Goal: Task Accomplishment & Management: Use online tool/utility

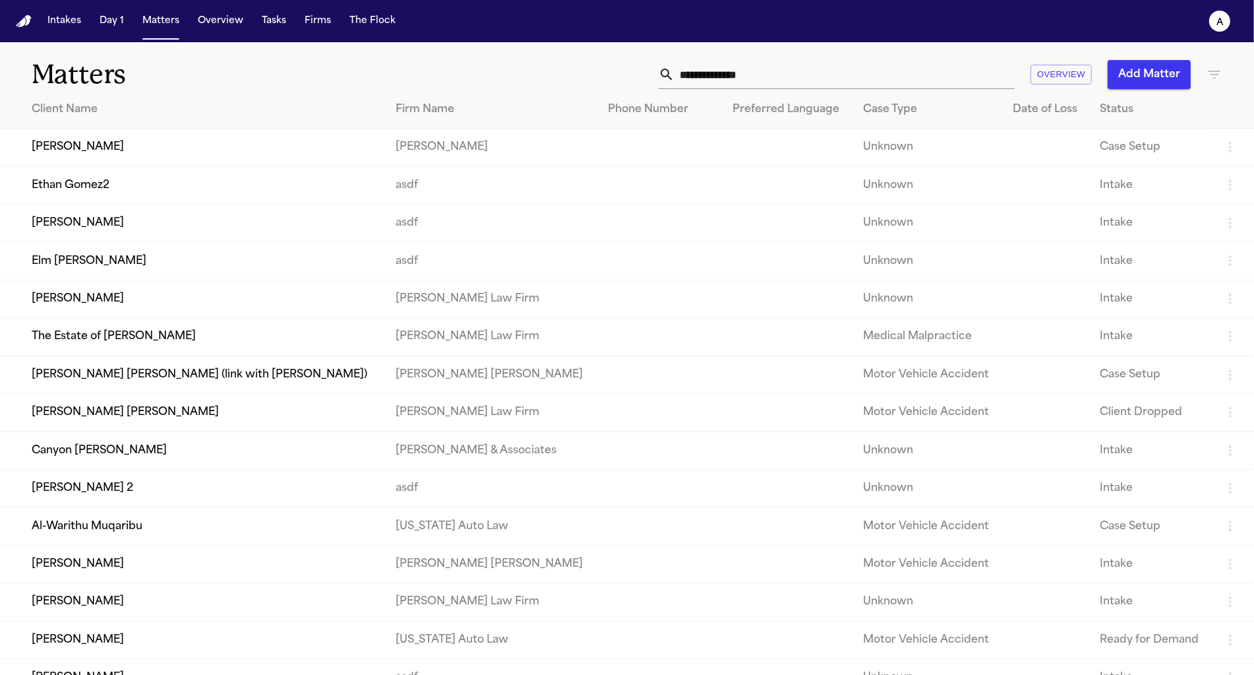
click at [154, 464] on td "Canyon Mccallum" at bounding box center [192, 450] width 385 height 38
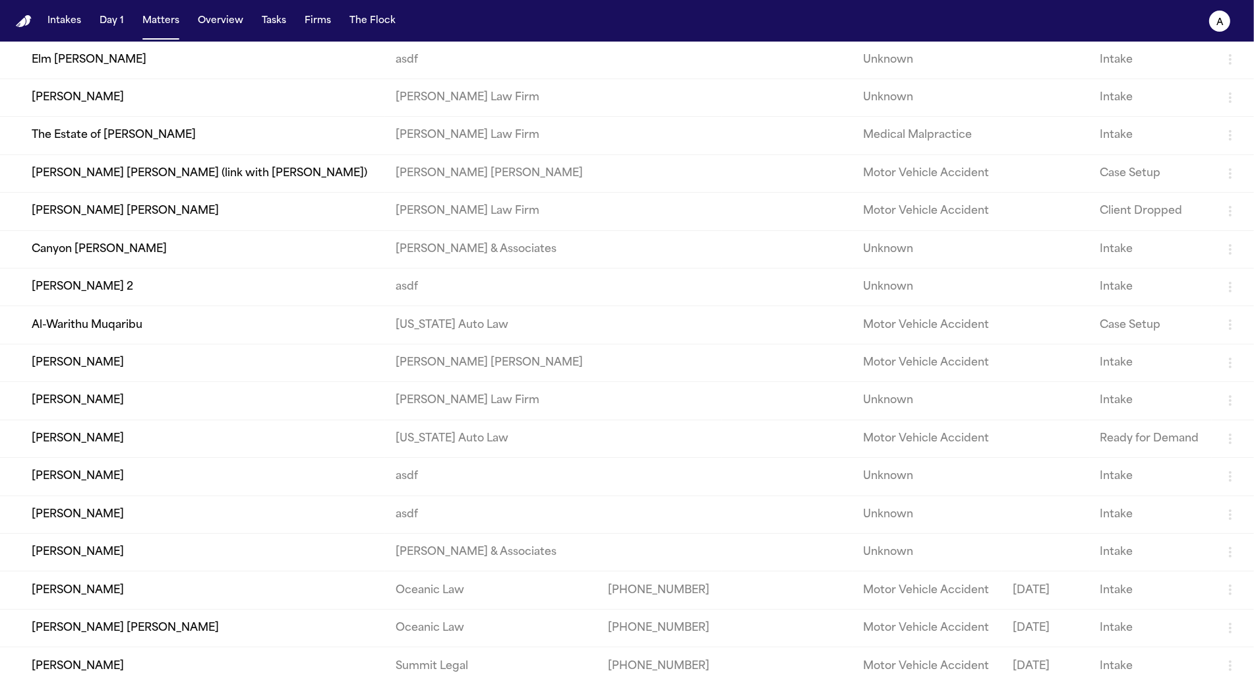
scroll to position [221, 0]
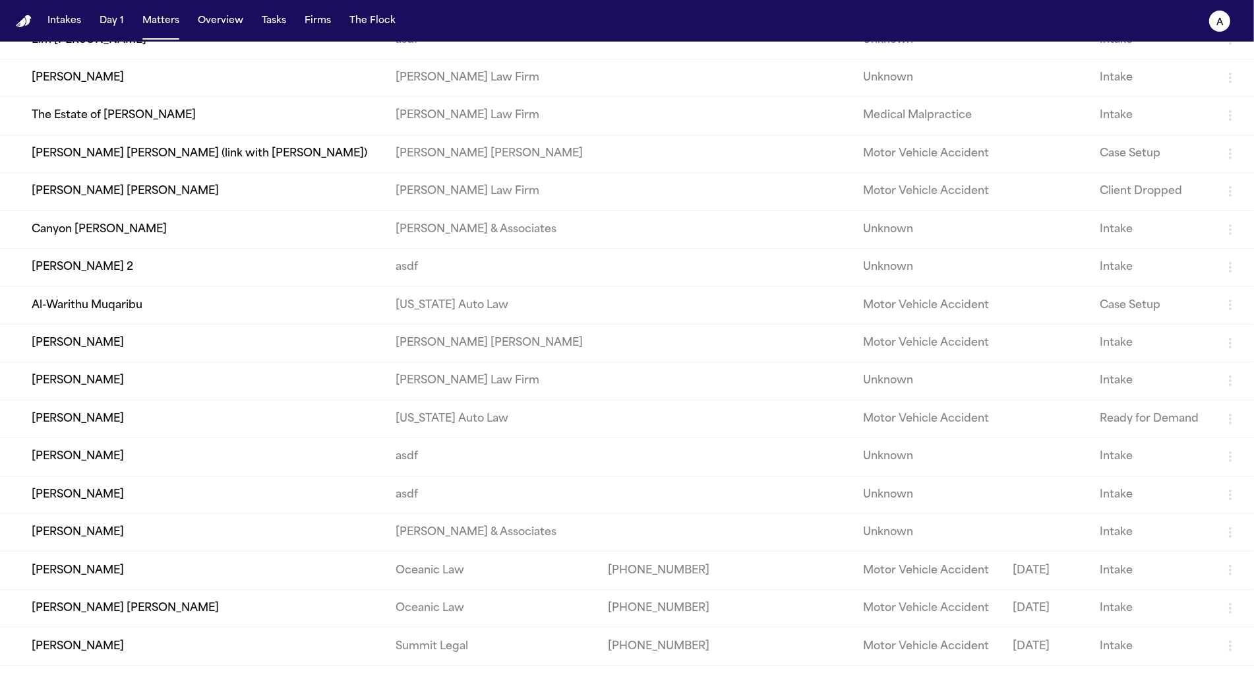
click at [176, 475] on td "Vanessa Webb" at bounding box center [192, 457] width 385 height 38
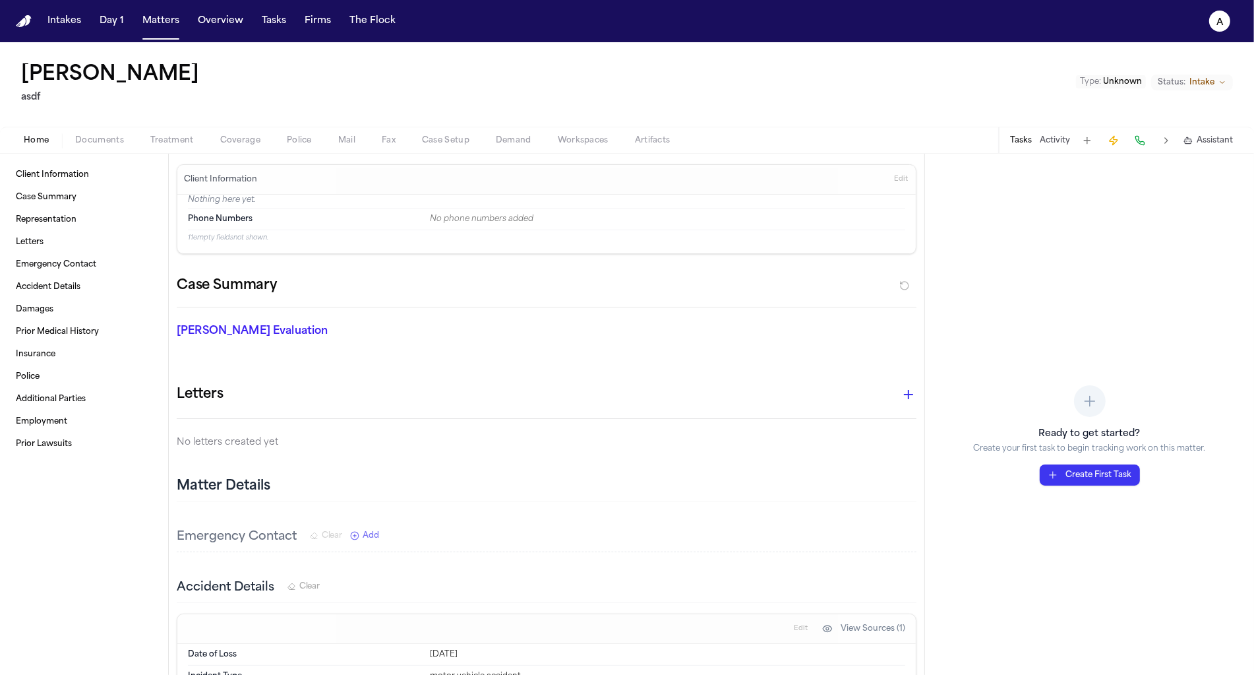
click at [504, 133] on button "Demand" at bounding box center [514, 141] width 62 height 16
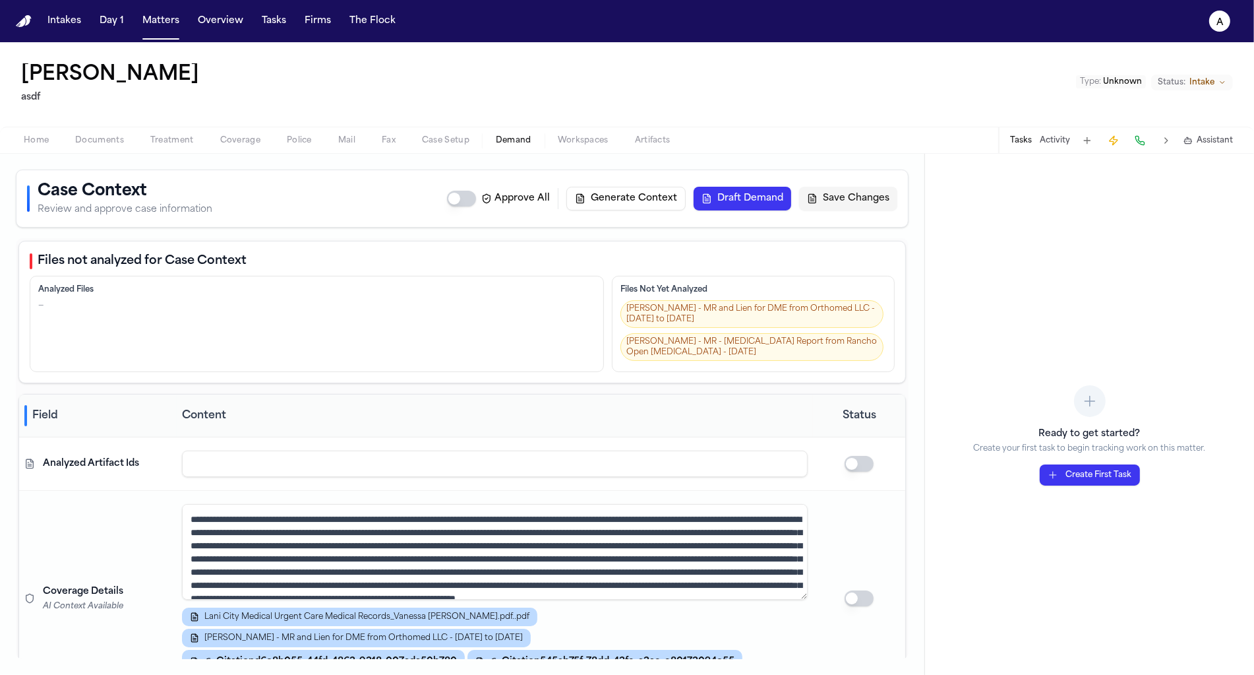
click at [727, 195] on button "Draft Demand" at bounding box center [743, 199] width 98 height 24
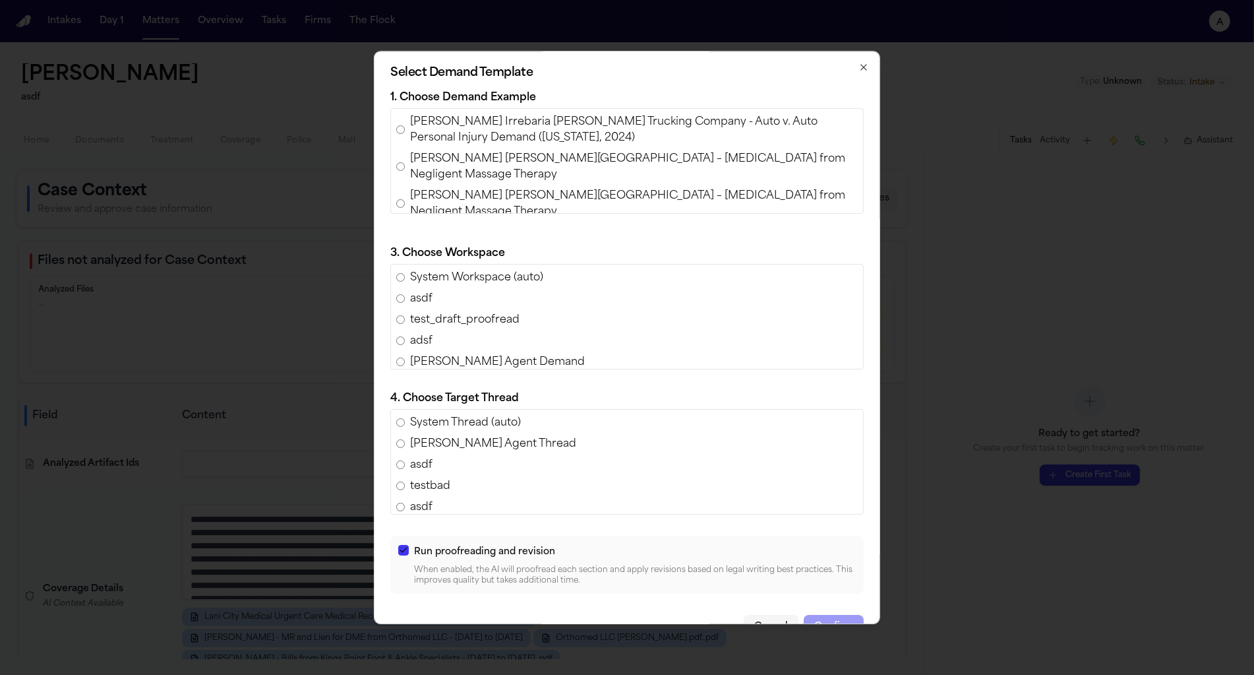
click at [430, 133] on span "Ferdinand Castillo Irrebaria v. Harris Trucking Company - Auto v. Auto Personal…" at bounding box center [634, 130] width 448 height 32
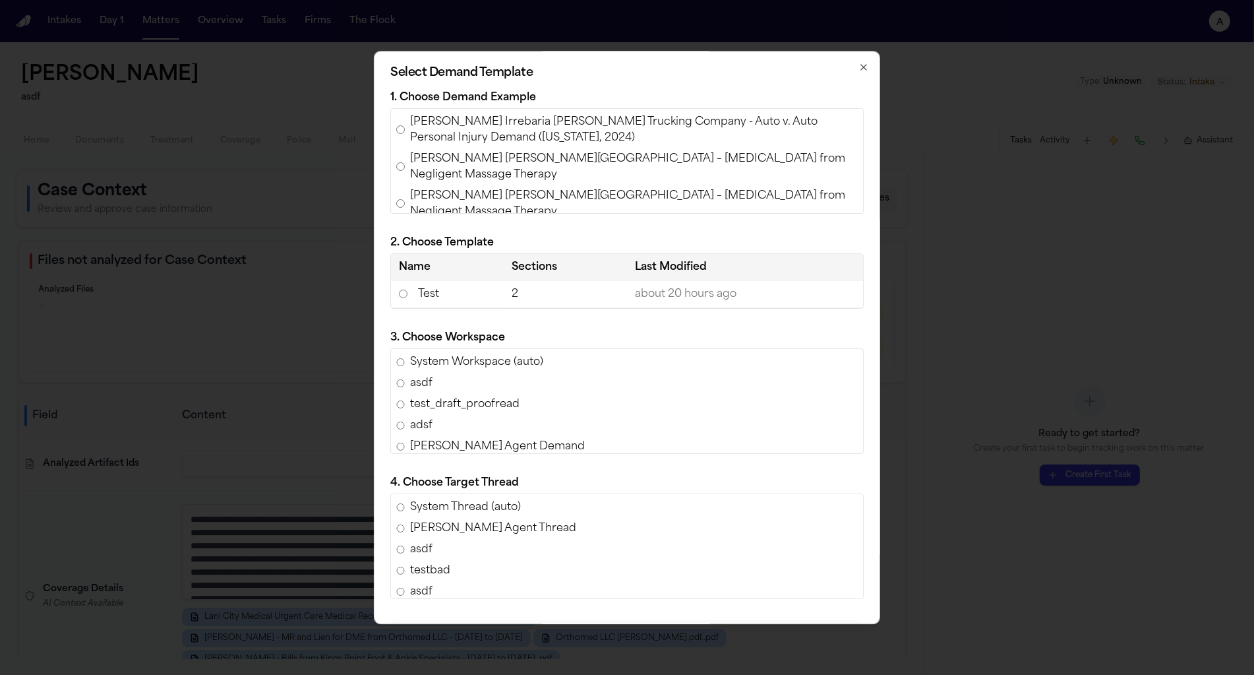
click at [532, 290] on td "2" at bounding box center [565, 294] width 123 height 28
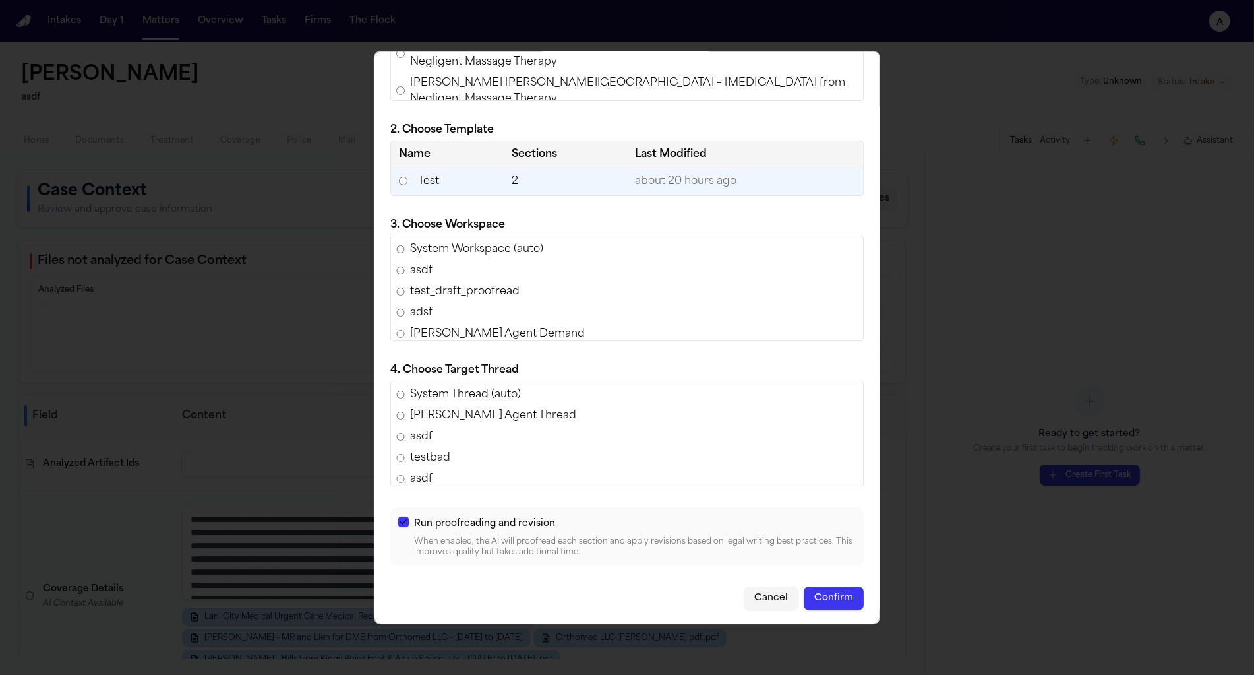
click at [842, 594] on button "Confirm" at bounding box center [834, 598] width 60 height 24
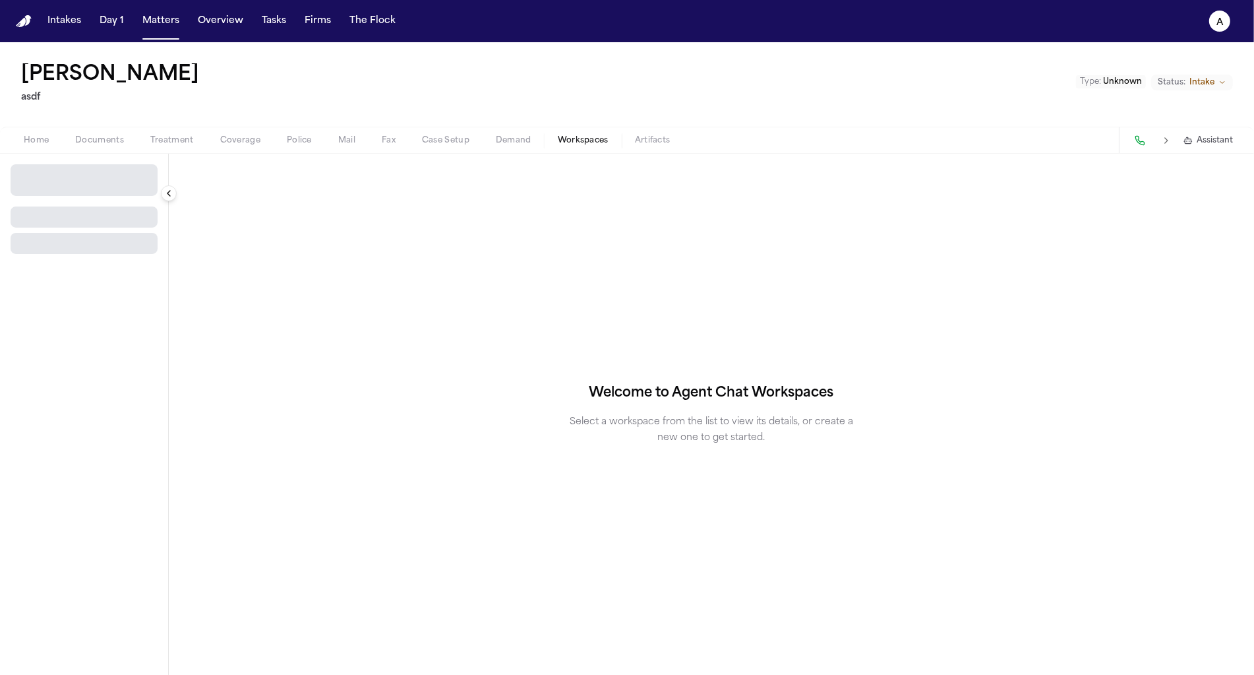
click at [578, 140] on span "Workspaces" at bounding box center [583, 140] width 51 height 11
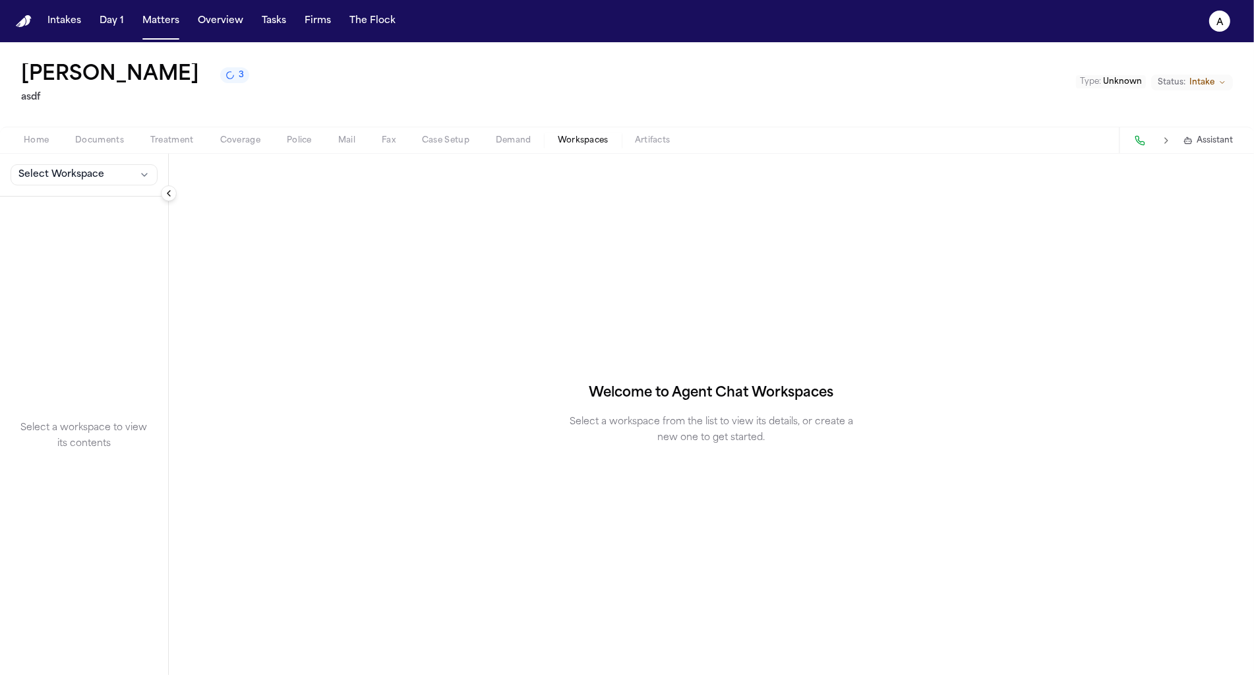
click at [498, 144] on span "Demand" at bounding box center [514, 140] width 36 height 11
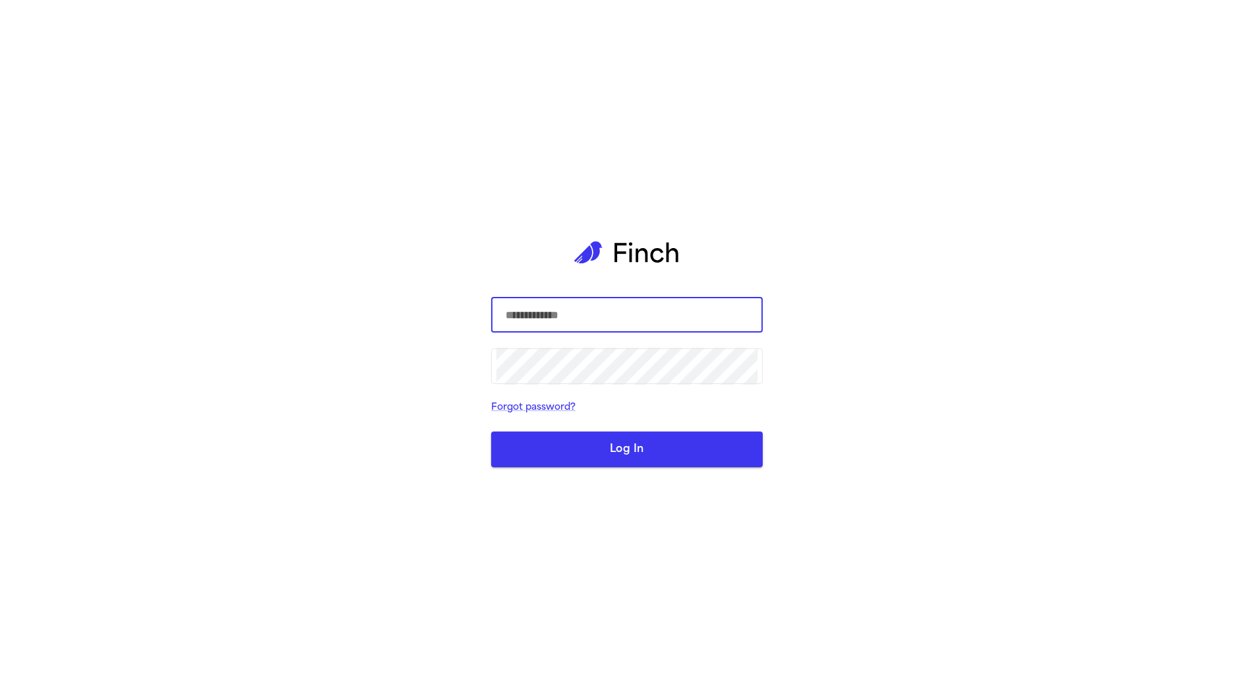
type input "**********"
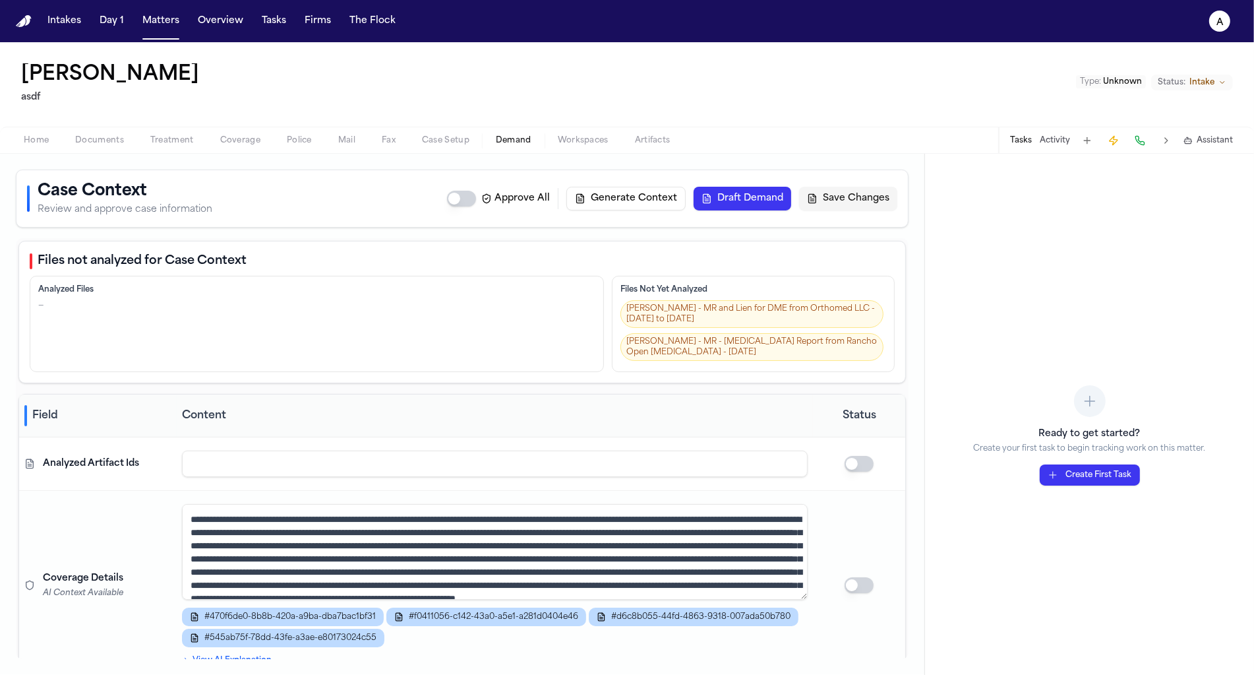
click at [711, 197] on button "Draft Demand" at bounding box center [743, 199] width 98 height 24
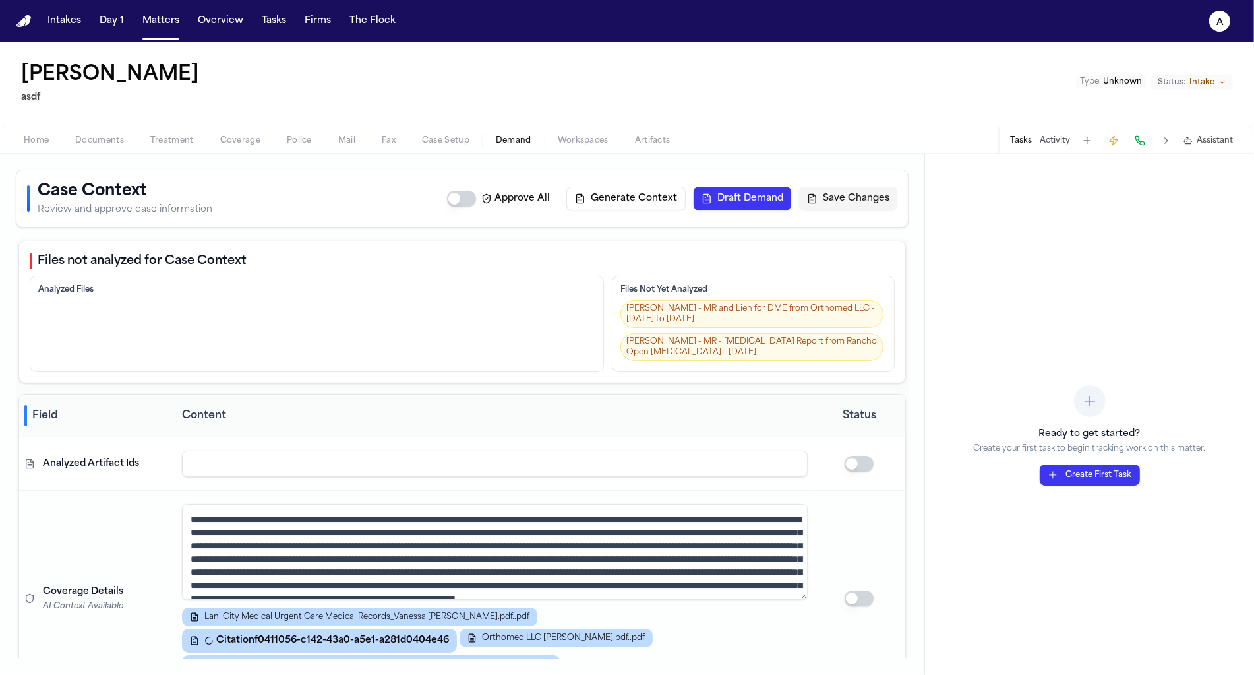
click at [731, 197] on button "Draft Demand" at bounding box center [743, 199] width 98 height 24
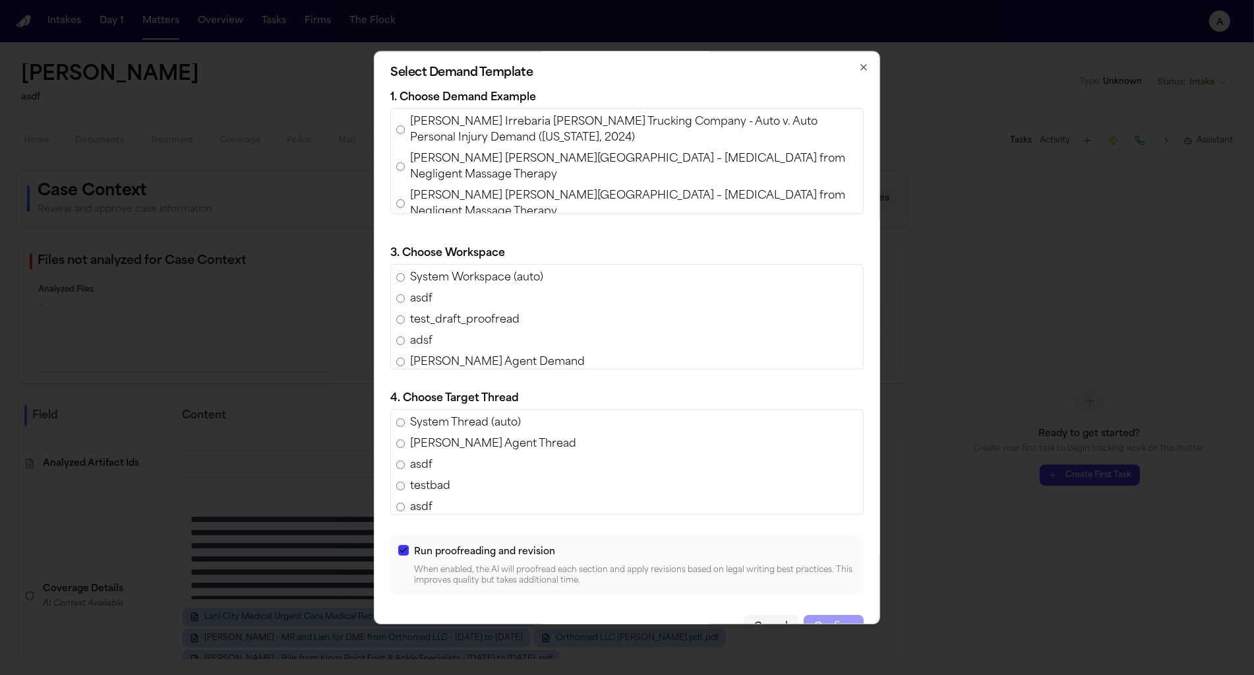
click at [547, 124] on span "Ferdinand Castillo Irrebaria v. Harris Trucking Company - Auto v. Auto Personal…" at bounding box center [634, 130] width 448 height 32
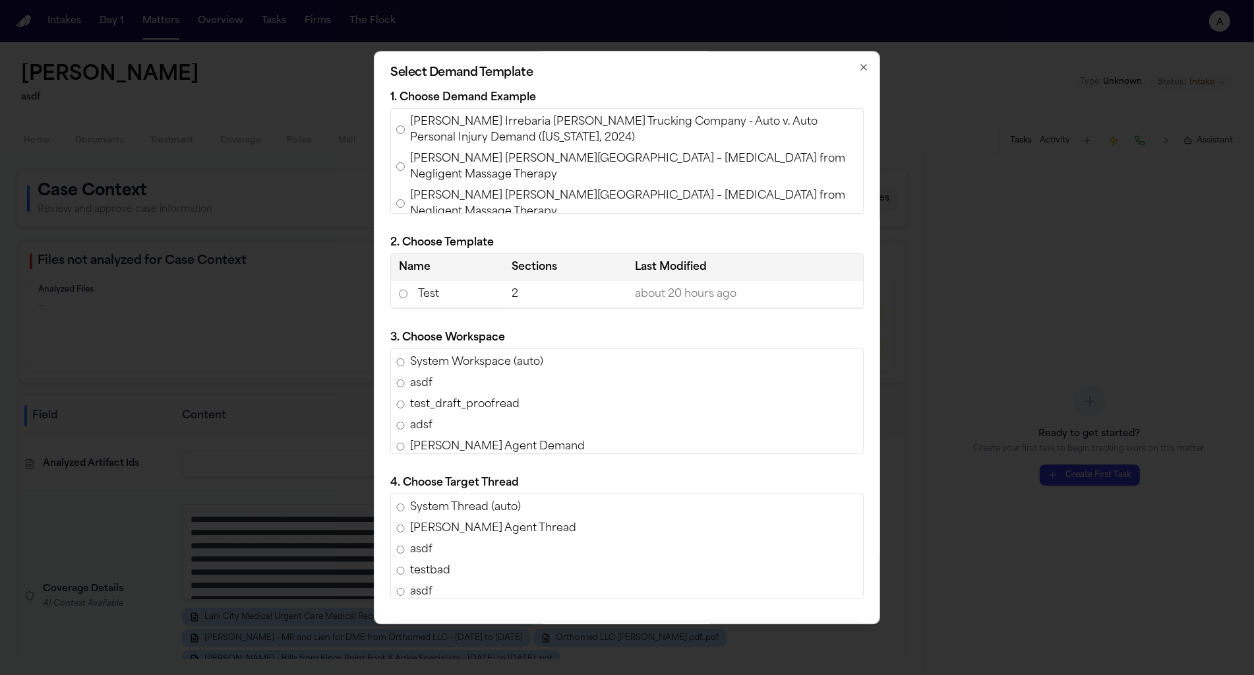
click at [544, 301] on td "2" at bounding box center [565, 294] width 123 height 28
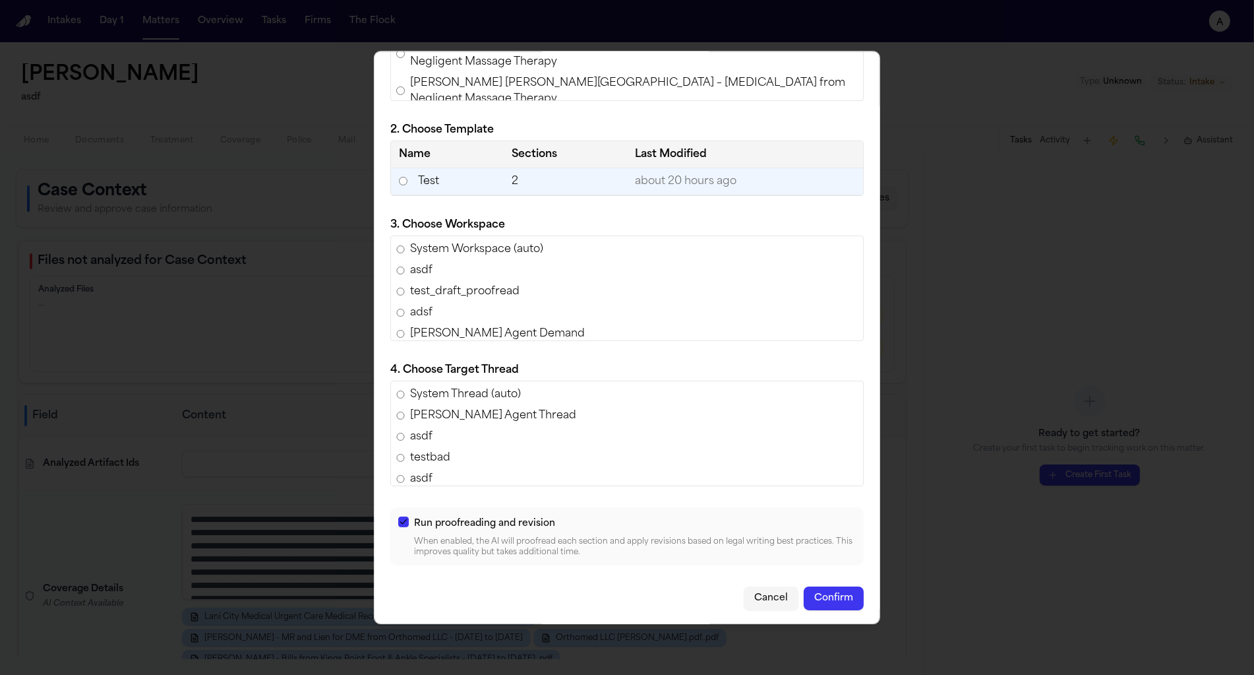
click at [840, 601] on button "Confirm" at bounding box center [834, 598] width 60 height 24
